Goal: Information Seeking & Learning: Learn about a topic

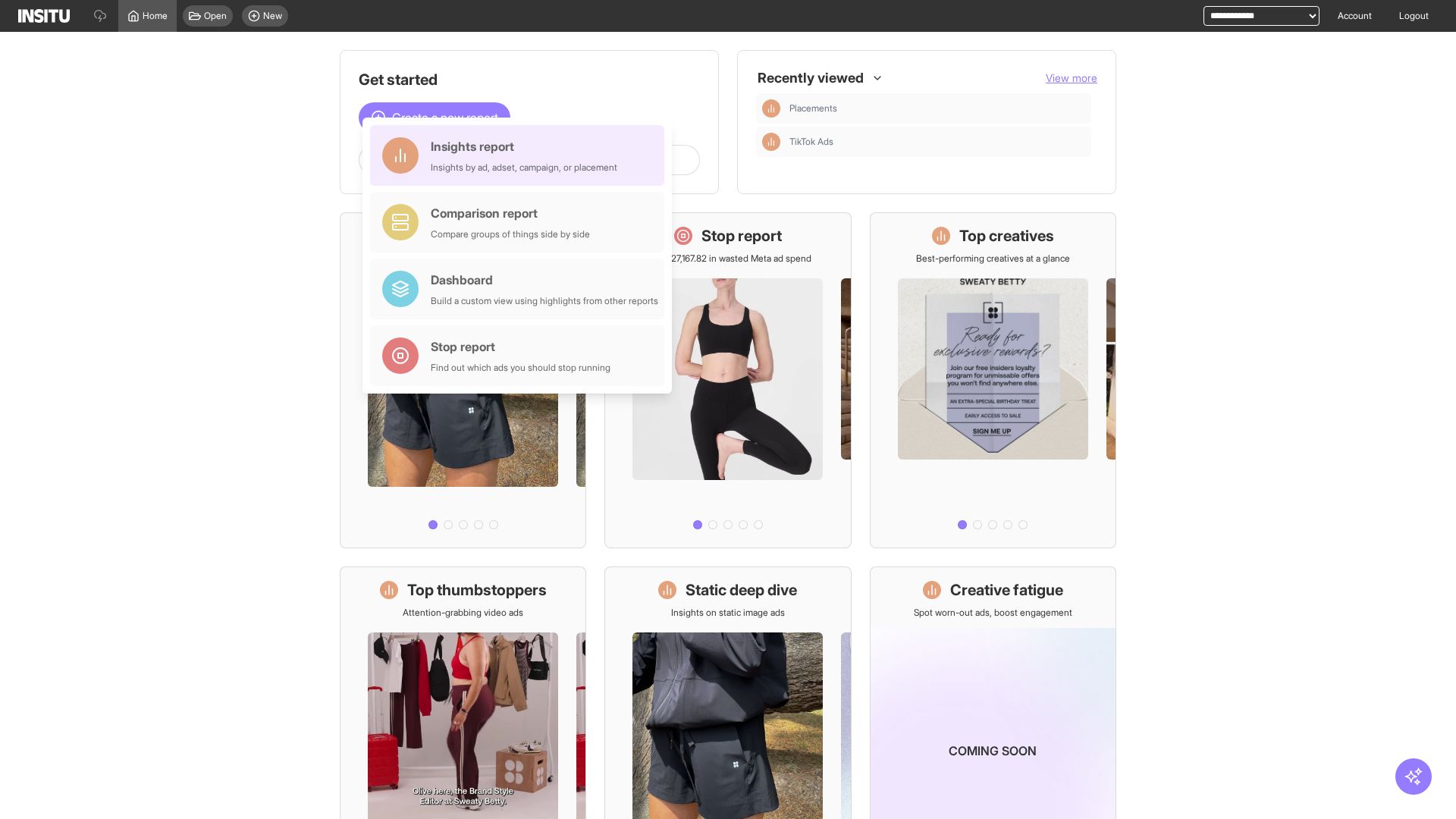
click at [521, 156] on div "Insights report Insights by ad, adset, campaign, or placement" at bounding box center [523, 155] width 186 height 36
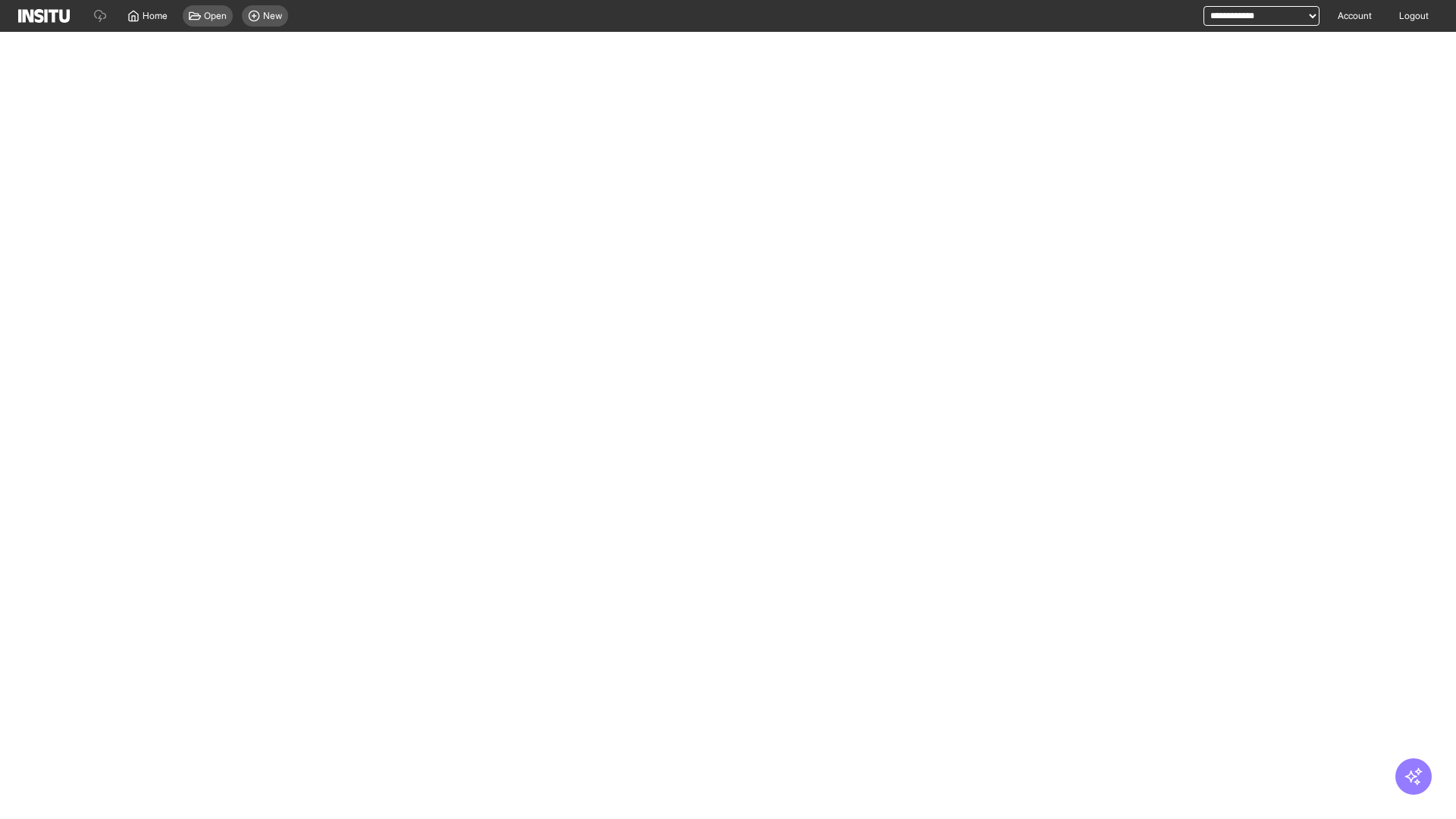
select select "**"
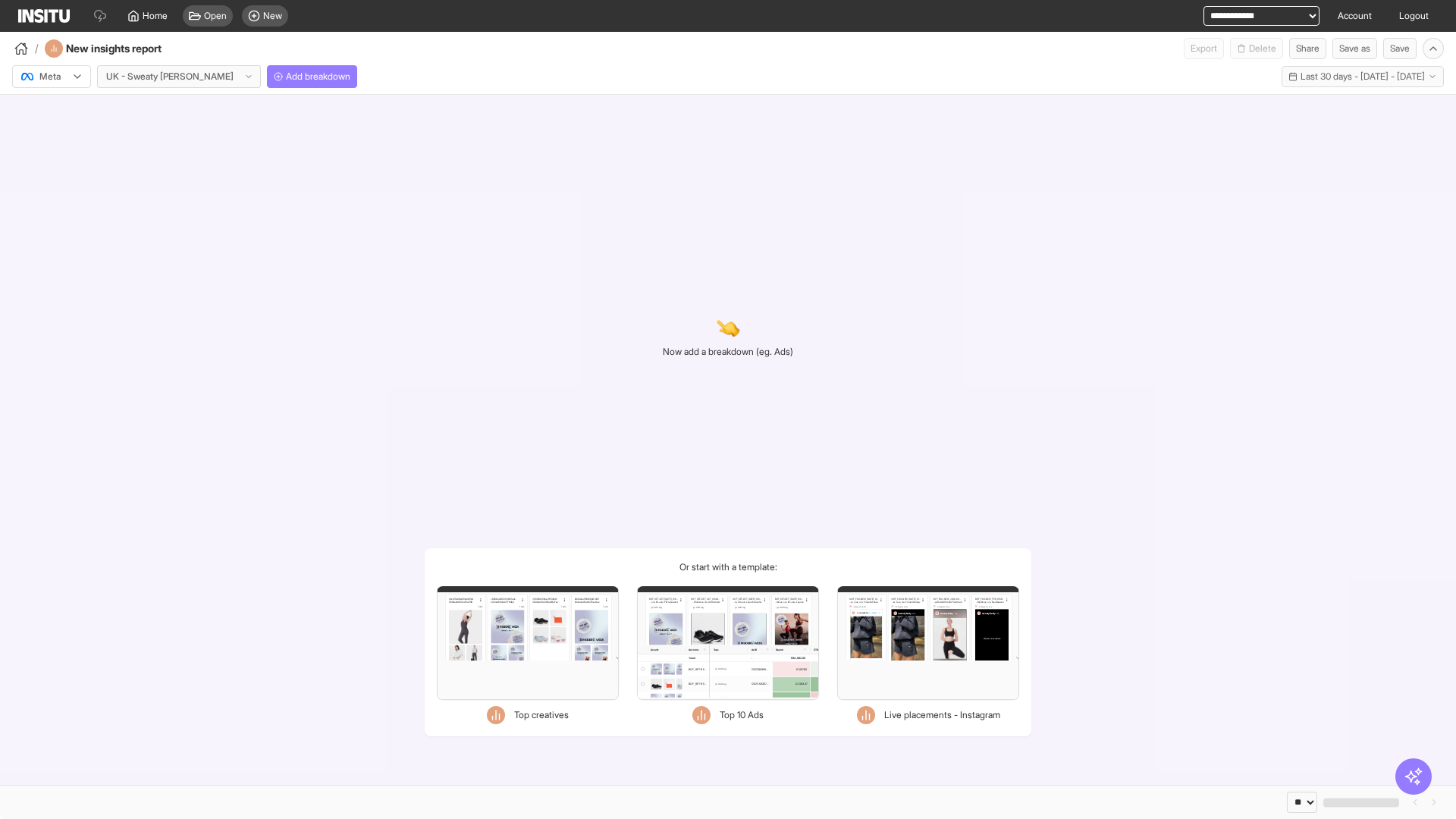
click at [52, 77] on div at bounding box center [40, 77] width 43 height 15
